Goal: Transaction & Acquisition: Purchase product/service

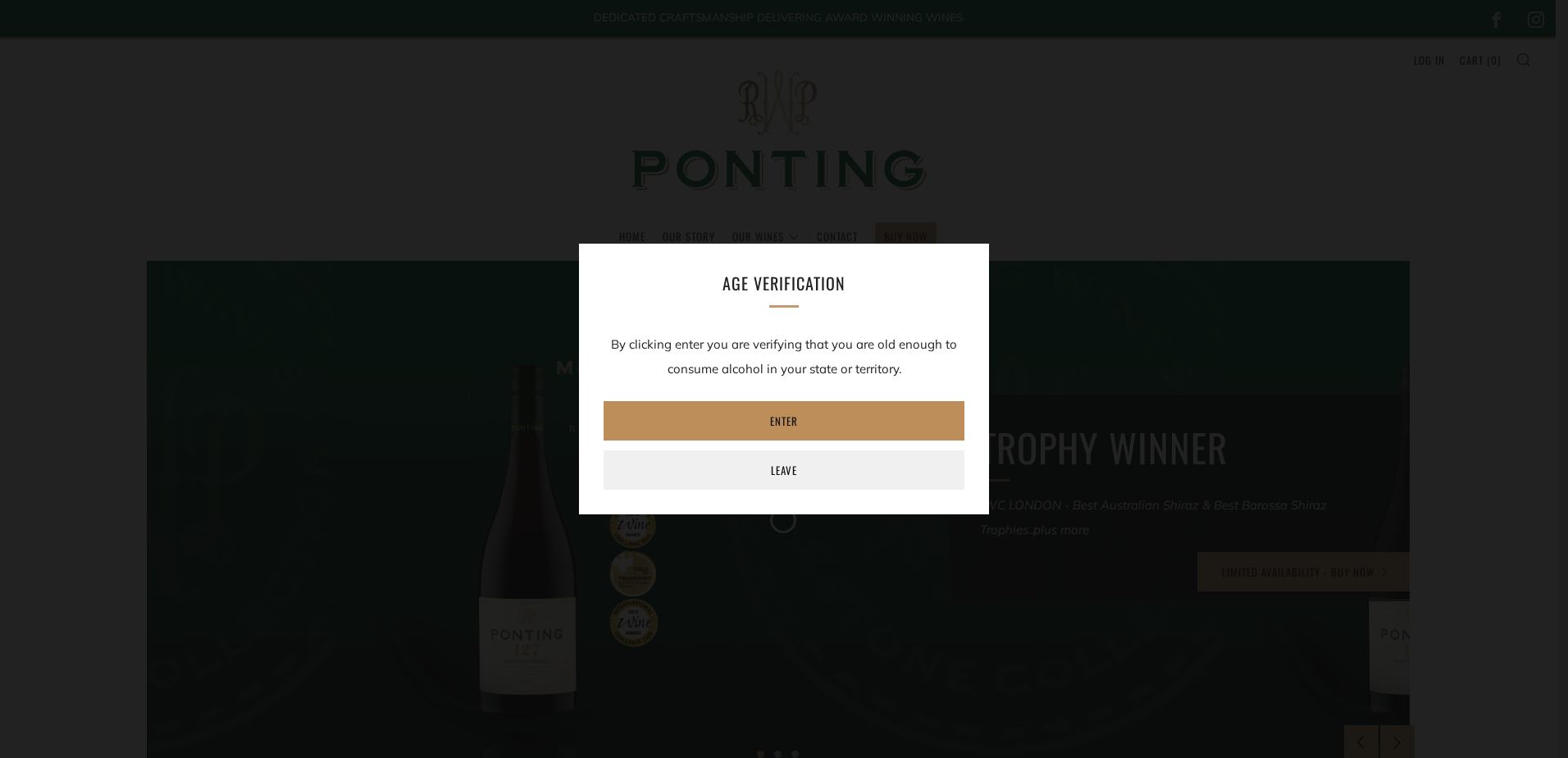
click at [797, 429] on link "Enter" at bounding box center [784, 421] width 361 height 40
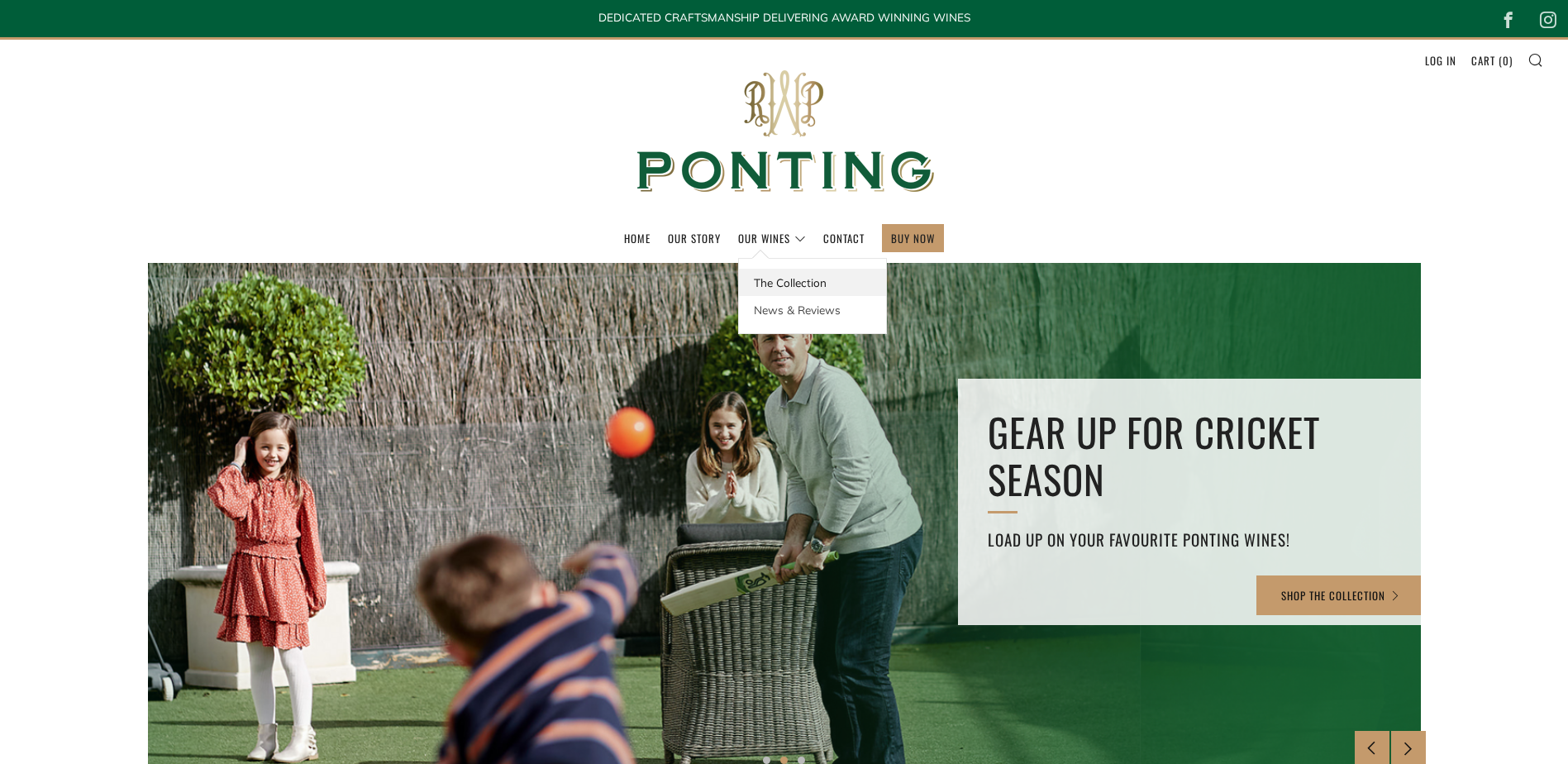
click at [779, 285] on link "The Collection" at bounding box center [812, 282] width 147 height 27
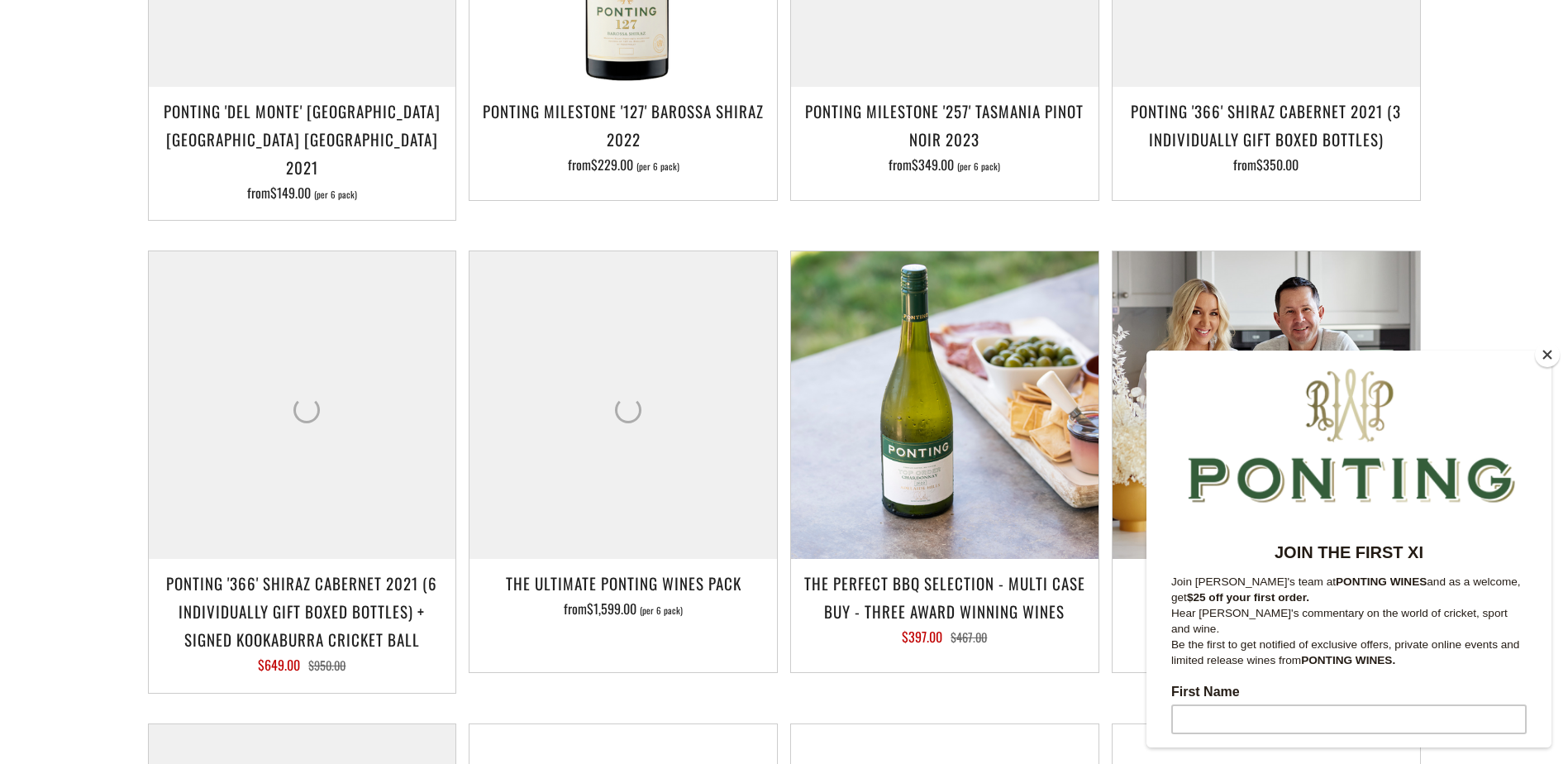
scroll to position [1570, 0]
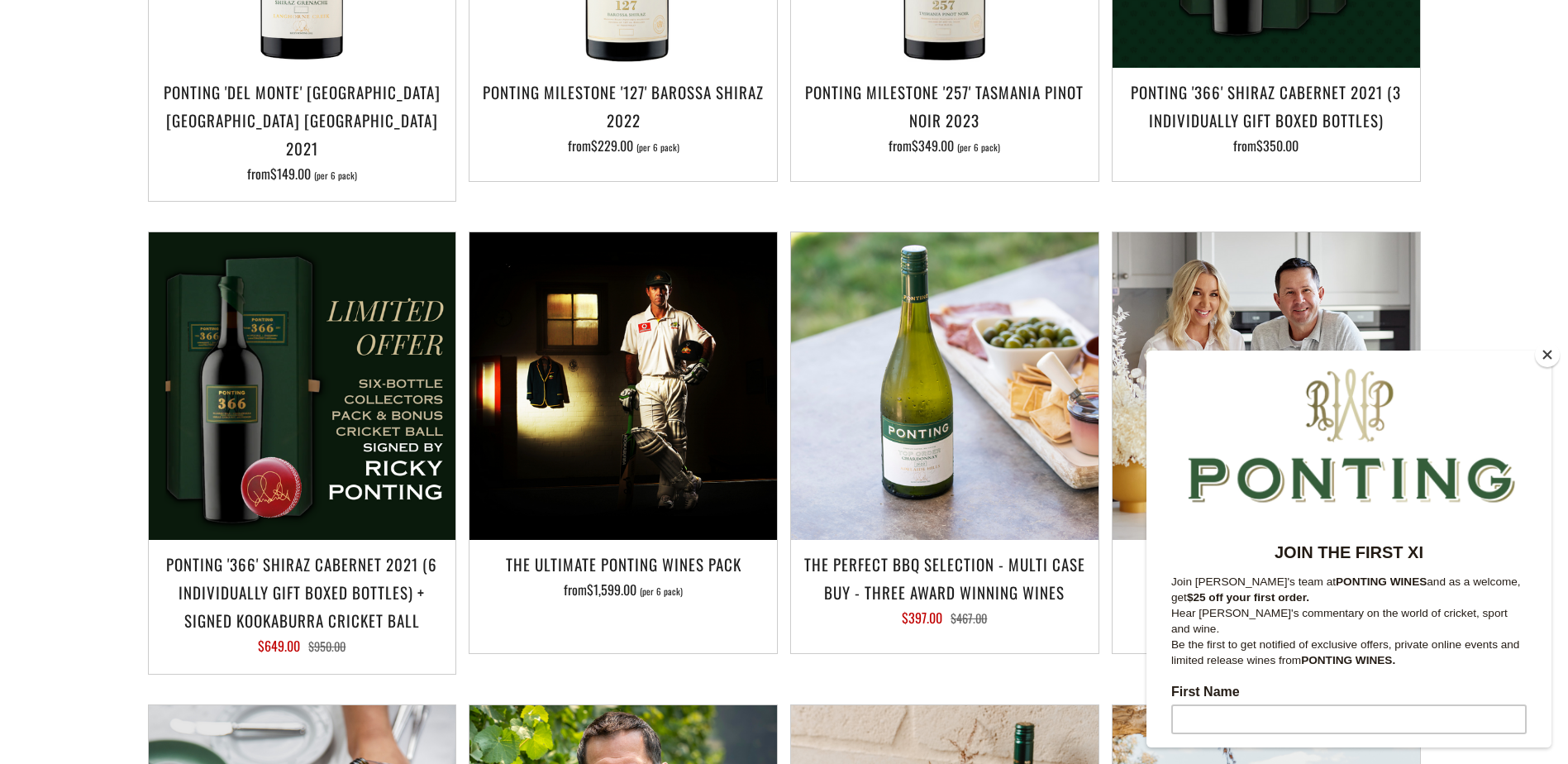
click at [1541, 360] on button "Close" at bounding box center [1548, 355] width 25 height 25
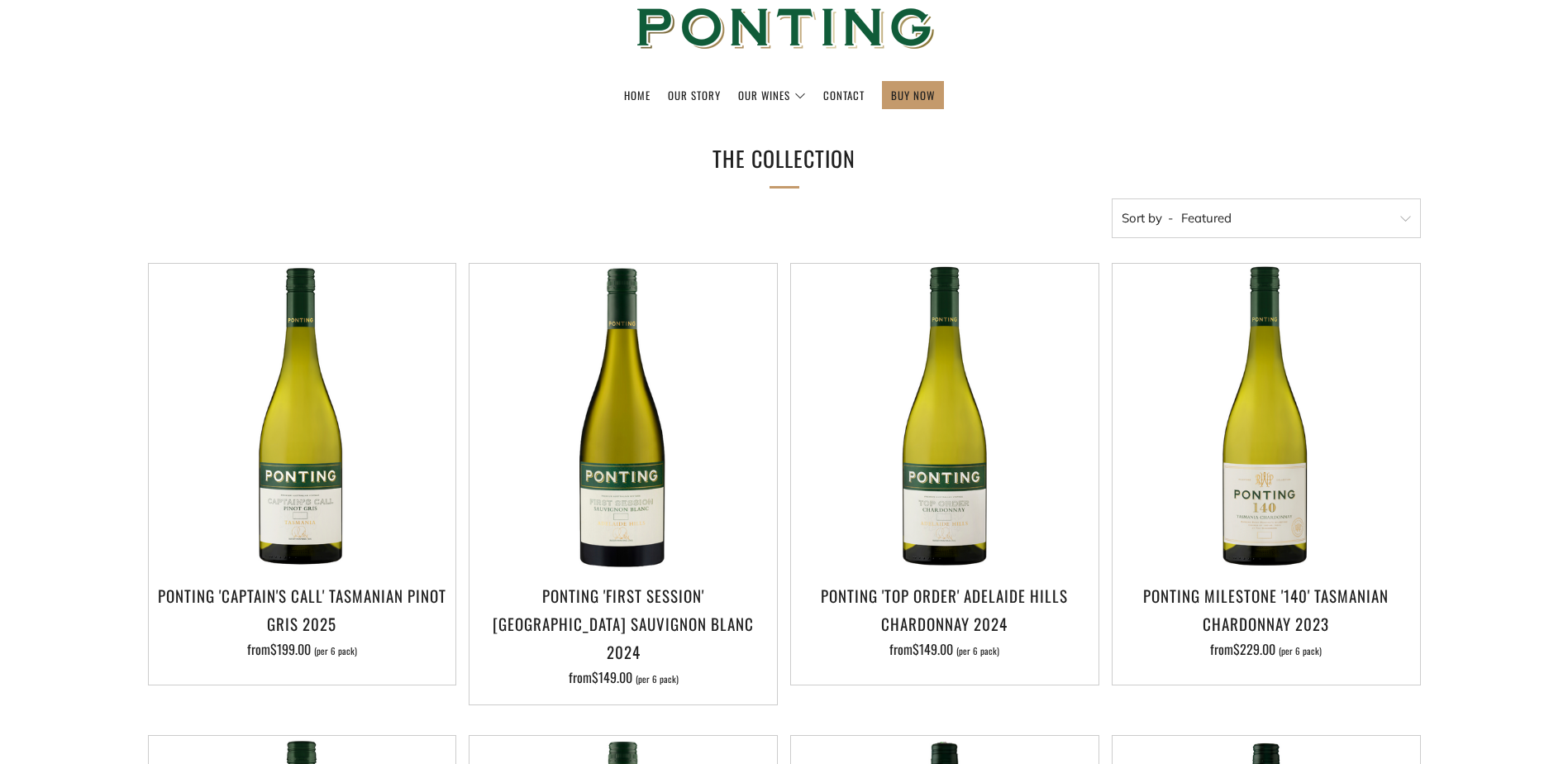
scroll to position [242, 0]
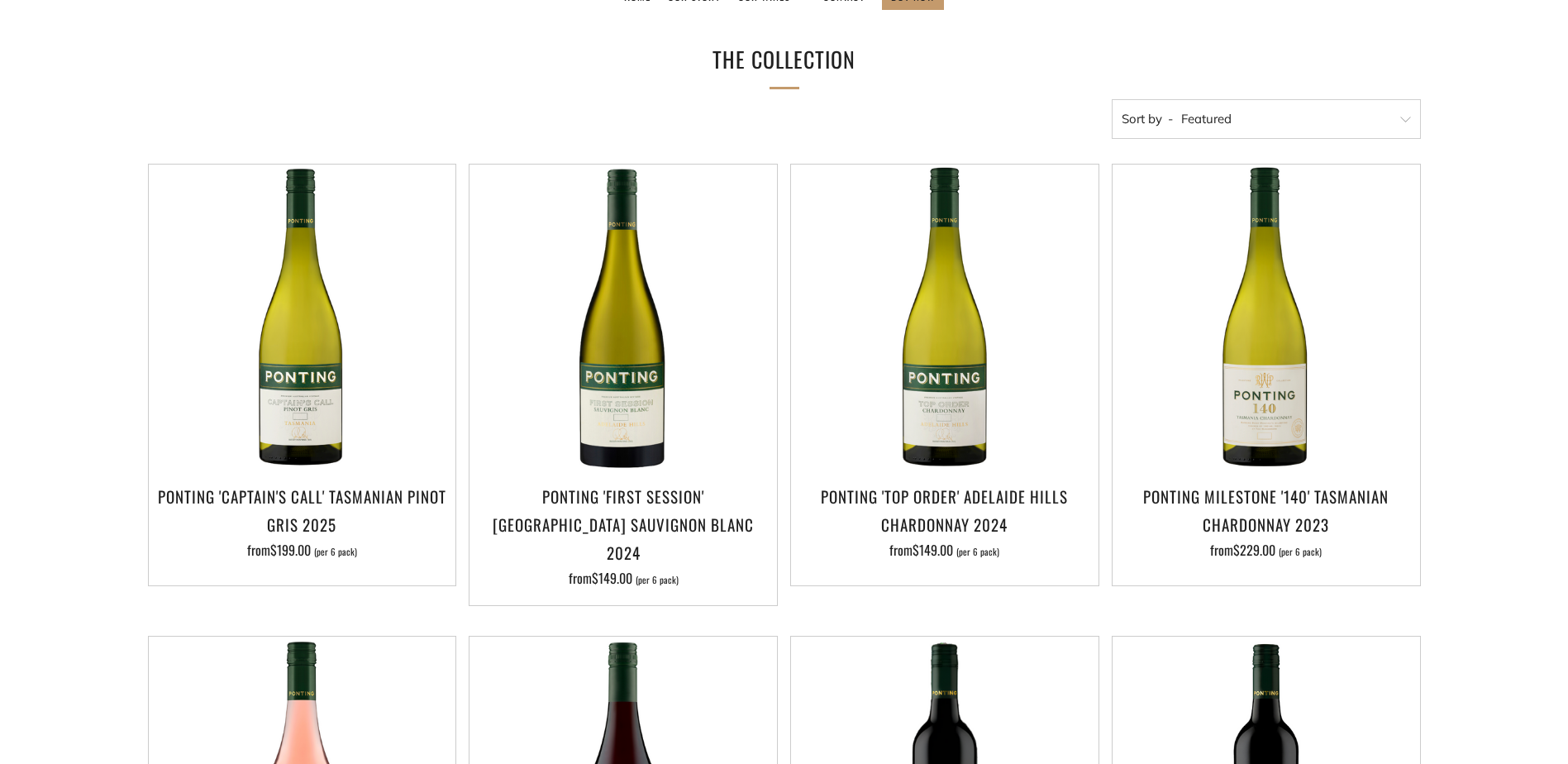
drag, startPoint x: 1562, startPoint y: 151, endPoint x: 1565, endPoint y: 168, distance: 17.3
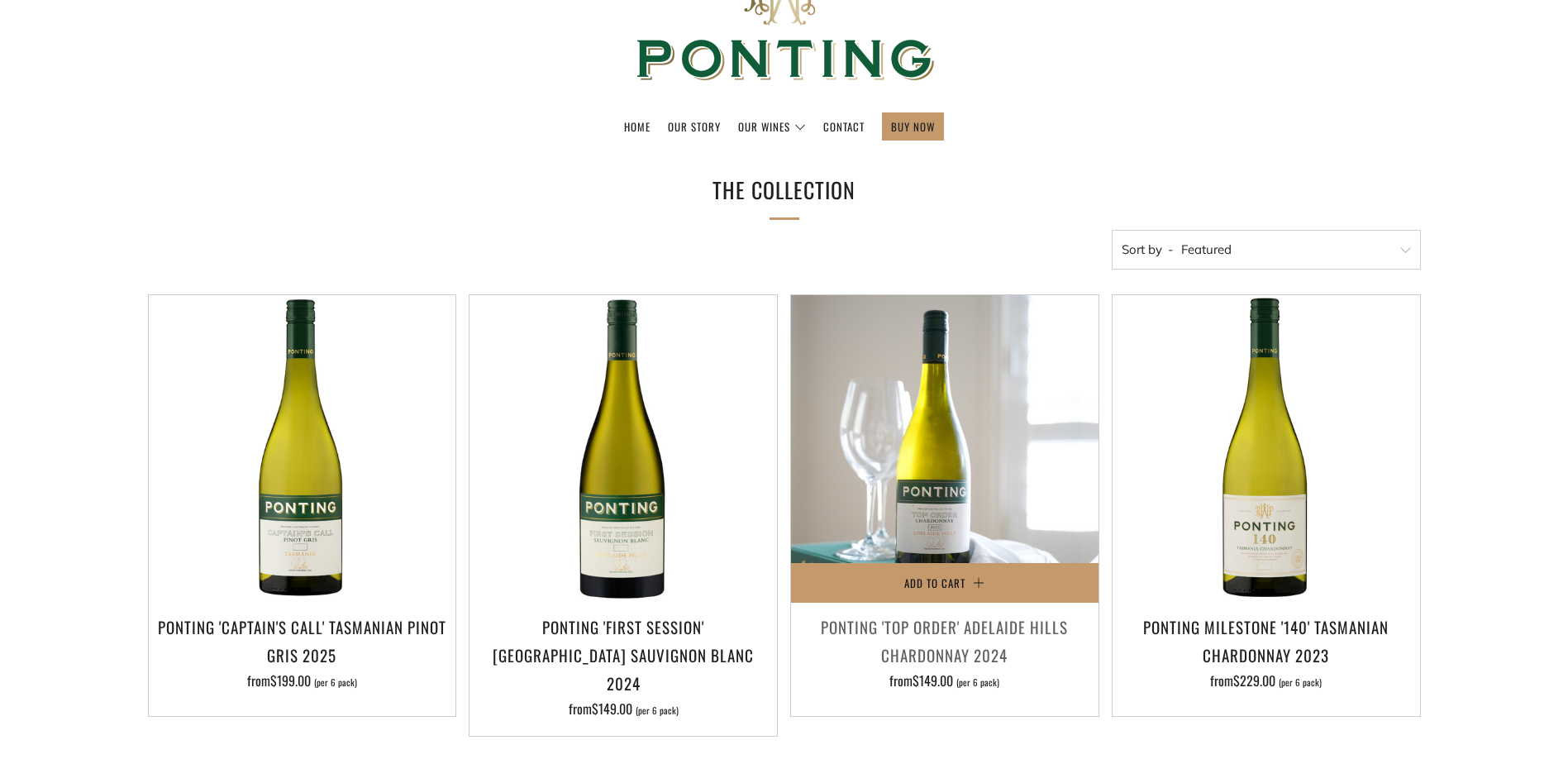
scroll to position [0, 0]
